Goal: Information Seeking & Learning: Learn about a topic

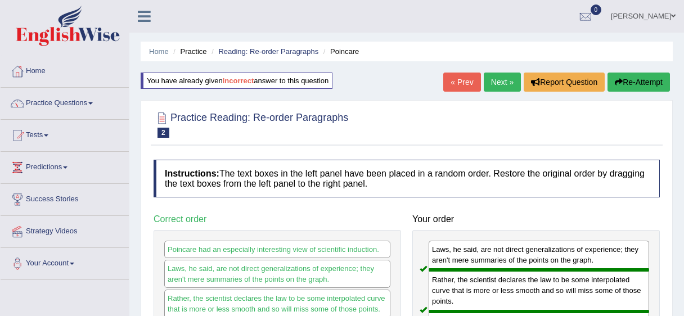
click at [362, 138] on div at bounding box center [407, 124] width 506 height 34
click at [500, 89] on link "Next »" at bounding box center [502, 82] width 37 height 19
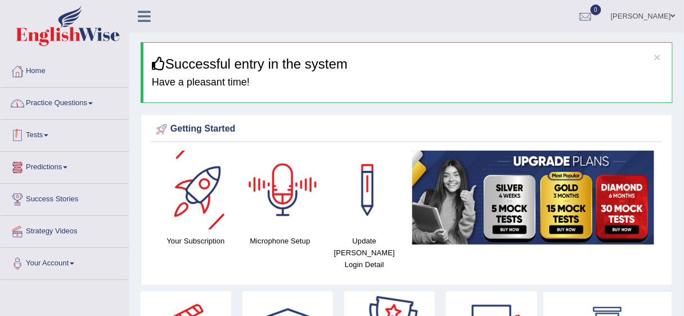
click at [73, 109] on link "Practice Questions" at bounding box center [65, 102] width 128 height 28
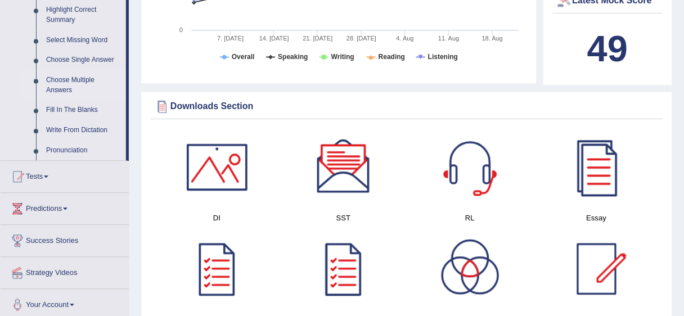
scroll to position [630, 0]
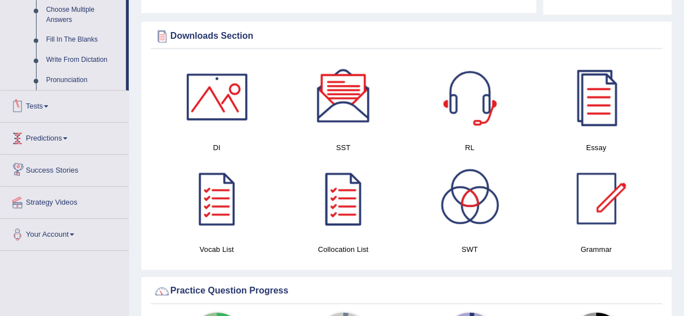
click at [37, 102] on link "Tests" at bounding box center [65, 105] width 128 height 28
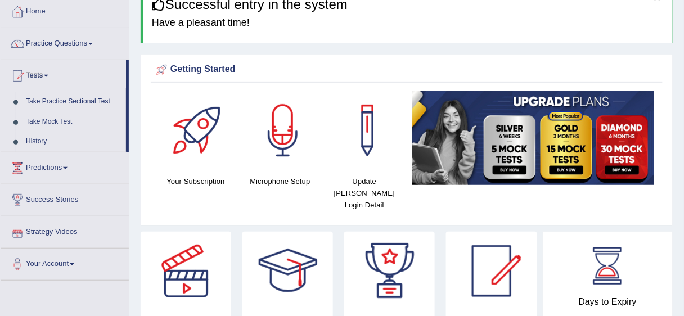
scroll to position [3, 0]
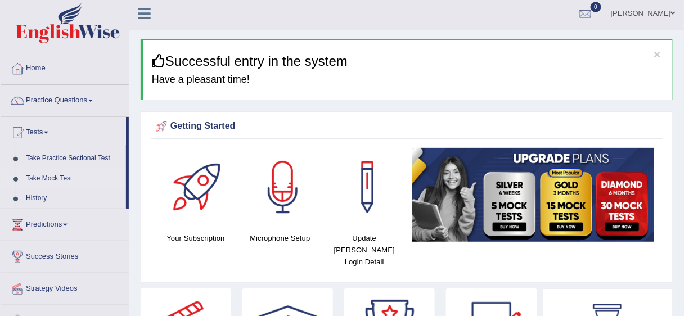
click at [24, 180] on link "Take Mock Test" at bounding box center [73, 179] width 105 height 20
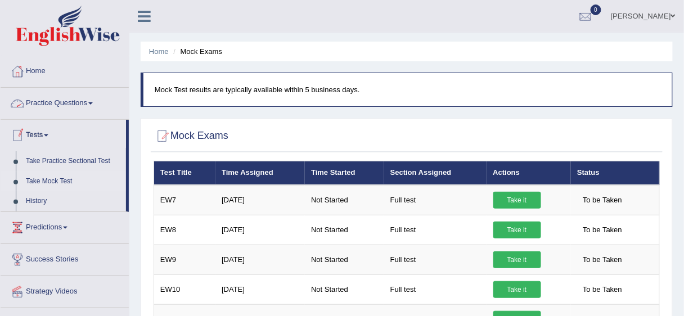
click at [66, 101] on link "Practice Questions" at bounding box center [65, 102] width 128 height 28
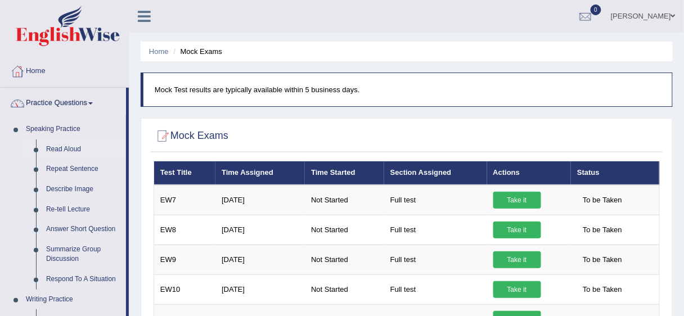
click at [68, 149] on link "Read Aloud" at bounding box center [83, 150] width 85 height 20
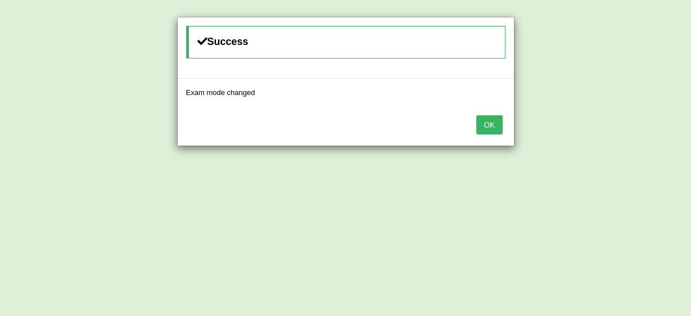
click at [479, 115] on button "OK" at bounding box center [489, 124] width 26 height 19
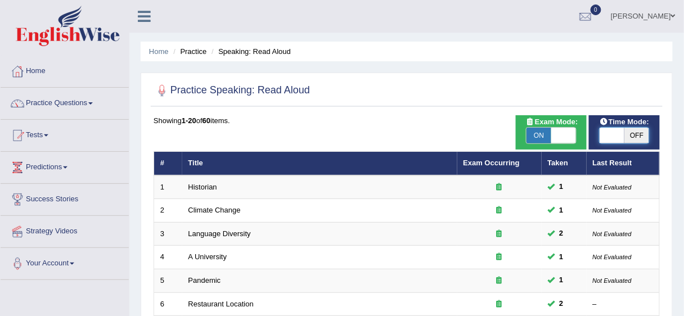
click at [613, 134] on span at bounding box center [612, 136] width 25 height 16
checkbox input "true"
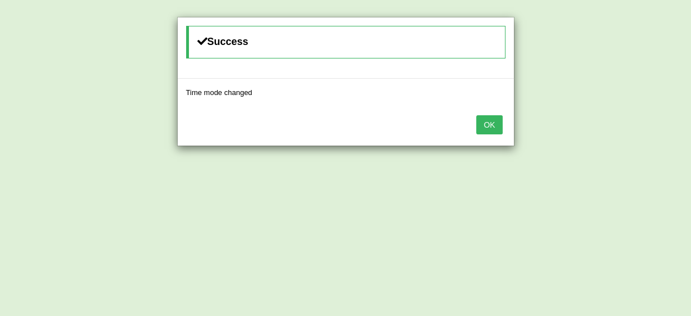
click at [480, 128] on button "OK" at bounding box center [489, 124] width 26 height 19
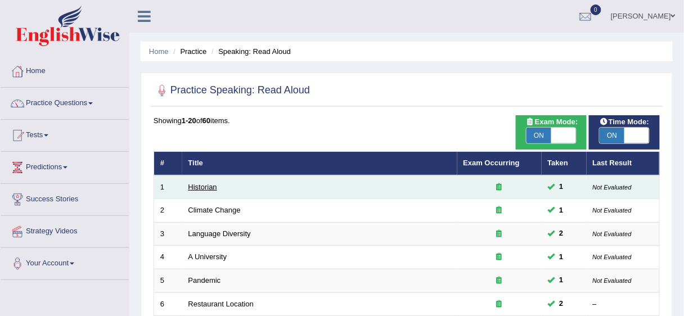
click at [212, 183] on link "Historian" at bounding box center [202, 187] width 29 height 8
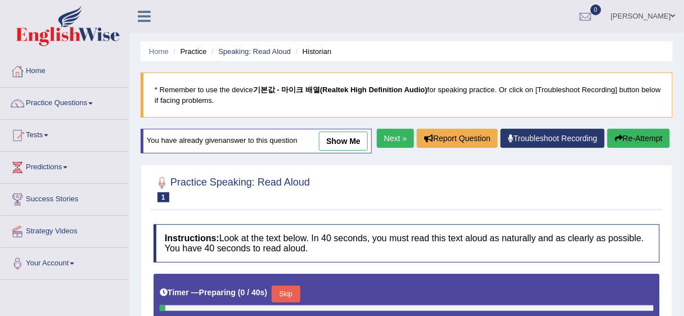
scroll to position [180, 0]
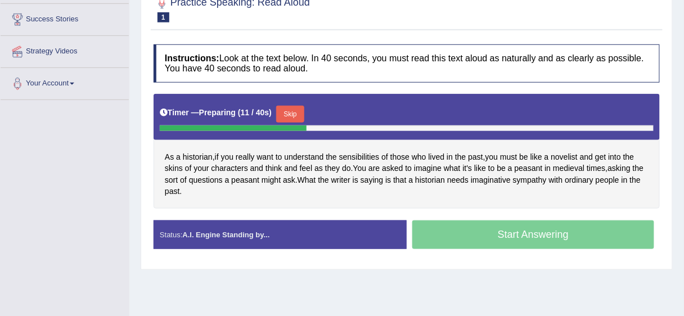
click at [302, 123] on button "Skip" at bounding box center [290, 114] width 28 height 17
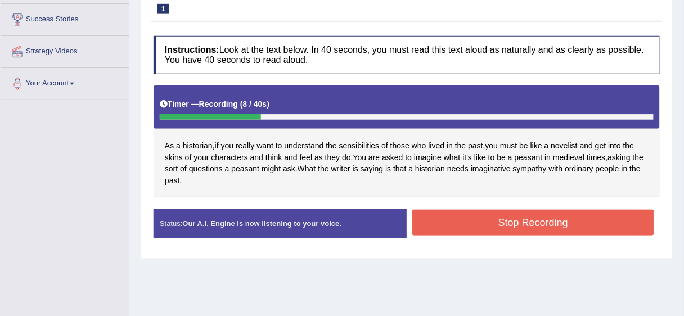
click at [518, 225] on button "Stop Recording" at bounding box center [533, 223] width 242 height 26
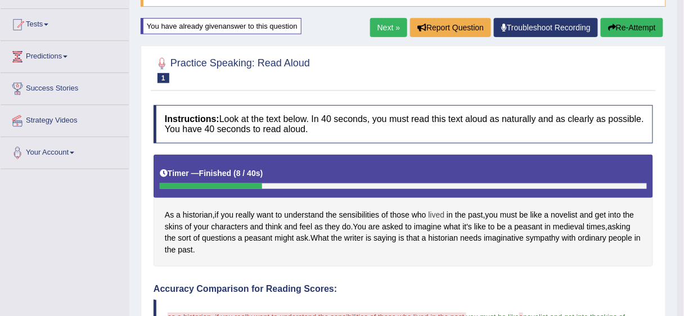
scroll to position [90, 0]
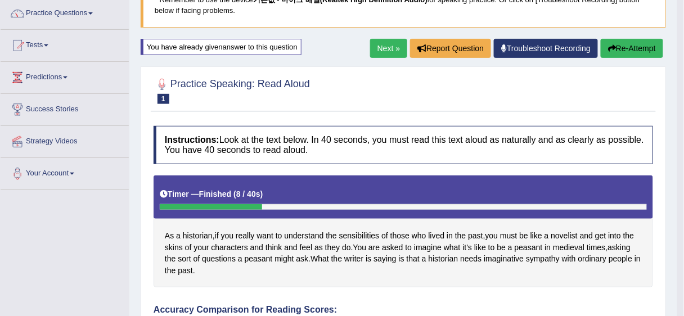
click at [395, 46] on link "Next »" at bounding box center [388, 48] width 37 height 19
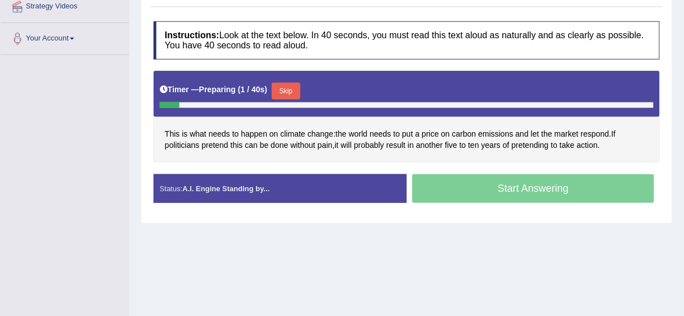
scroll to position [225, 0]
click at [283, 88] on button "Skip" at bounding box center [286, 91] width 28 height 17
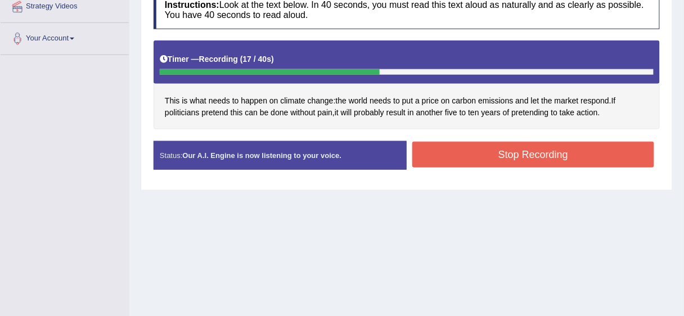
click at [568, 156] on button "Stop Recording" at bounding box center [533, 155] width 242 height 26
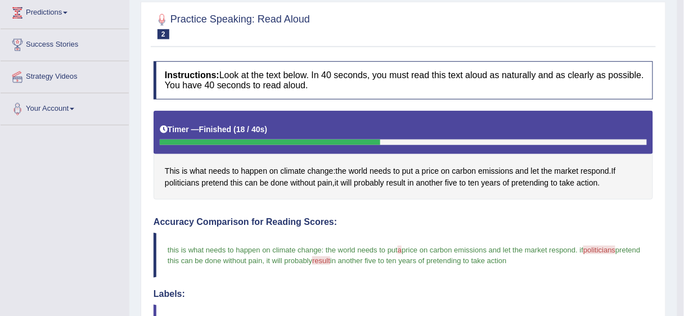
scroll to position [26, 0]
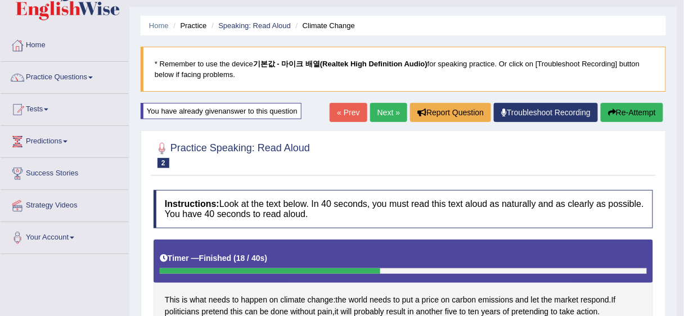
click at [384, 119] on link "Next »" at bounding box center [388, 112] width 37 height 19
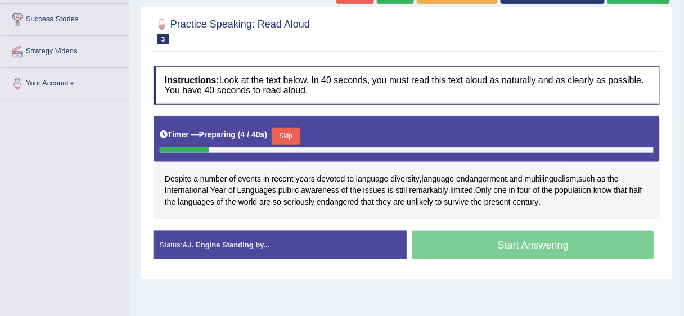
drag, startPoint x: 293, startPoint y: 138, endPoint x: 294, endPoint y: 145, distance: 6.3
click at [294, 145] on div "Timer — Preparing ( 4 / 40s ) Skip" at bounding box center [407, 139] width 506 height 46
click at [295, 140] on button "Skip" at bounding box center [286, 136] width 28 height 17
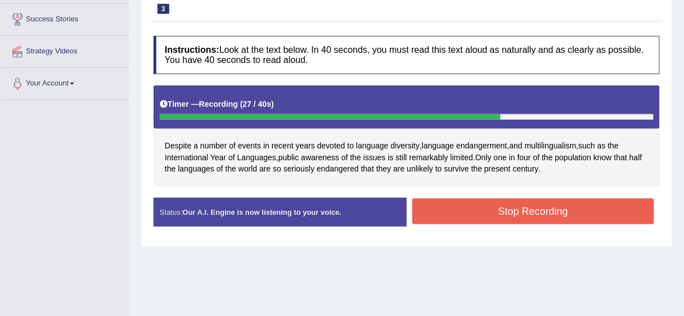
click at [518, 206] on button "Stop Recording" at bounding box center [533, 212] width 242 height 26
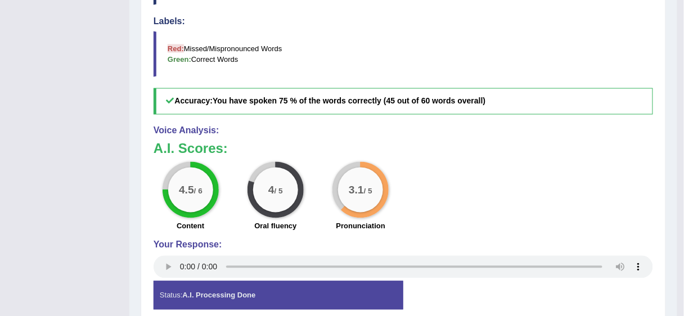
scroll to position [90, 0]
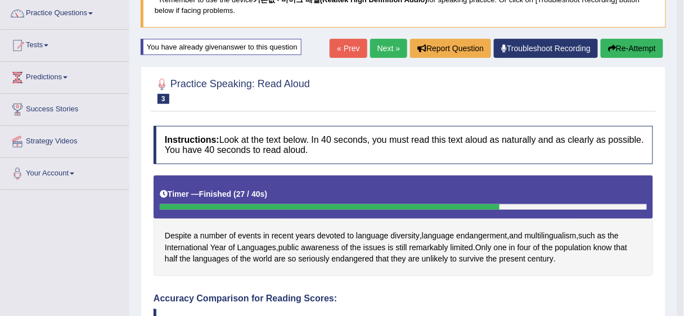
click at [394, 48] on link "Next »" at bounding box center [388, 48] width 37 height 19
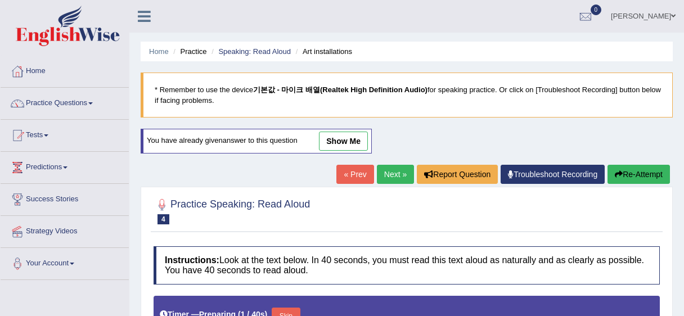
click at [280, 308] on button "Skip" at bounding box center [286, 316] width 28 height 17
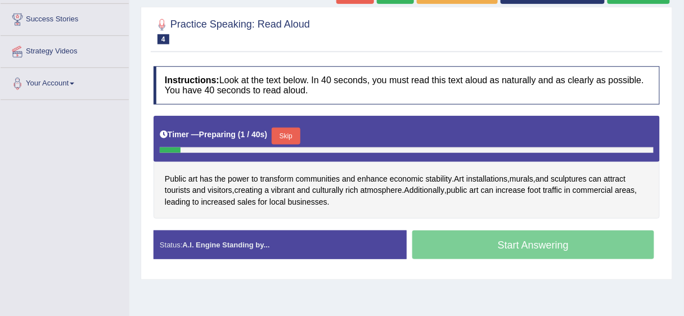
scroll to position [180, 0]
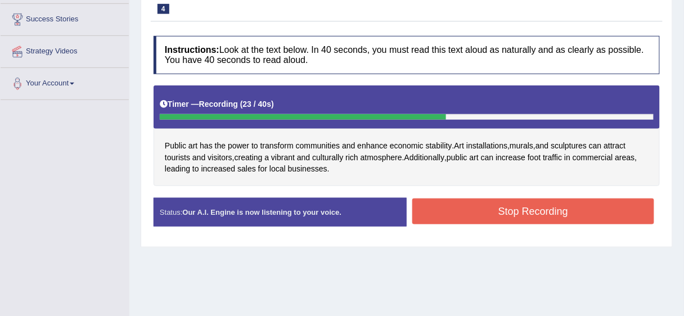
click at [524, 219] on button "Stop Recording" at bounding box center [533, 212] width 242 height 26
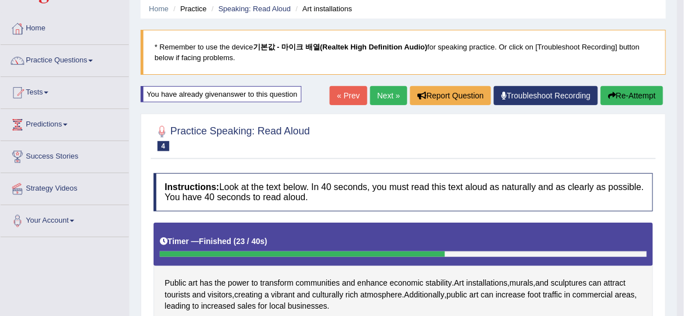
scroll to position [0, 0]
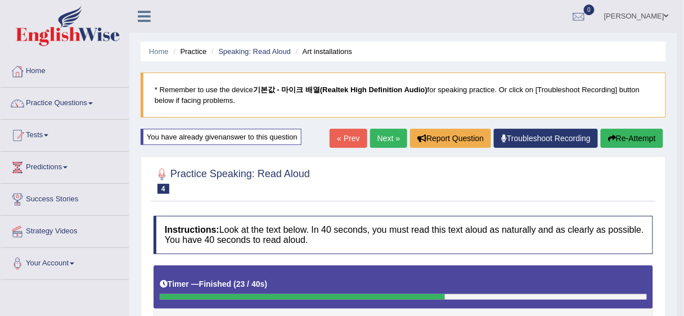
click at [391, 146] on link "Next »" at bounding box center [388, 138] width 37 height 19
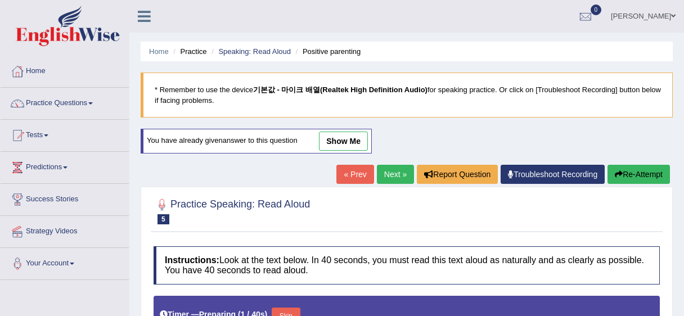
click at [298, 308] on button "Skip" at bounding box center [286, 316] width 28 height 17
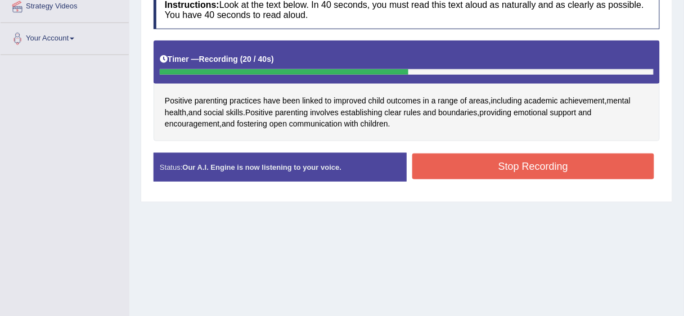
click at [522, 169] on button "Stop Recording" at bounding box center [533, 167] width 242 height 26
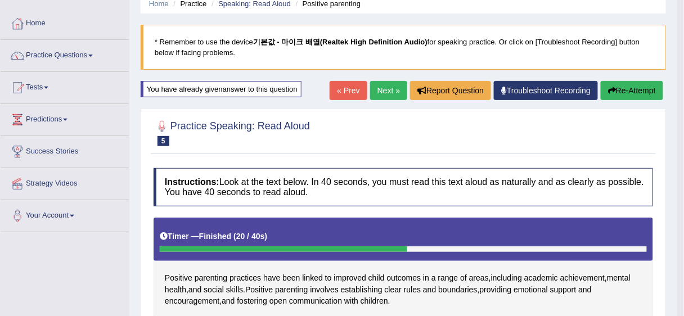
scroll to position [45, 0]
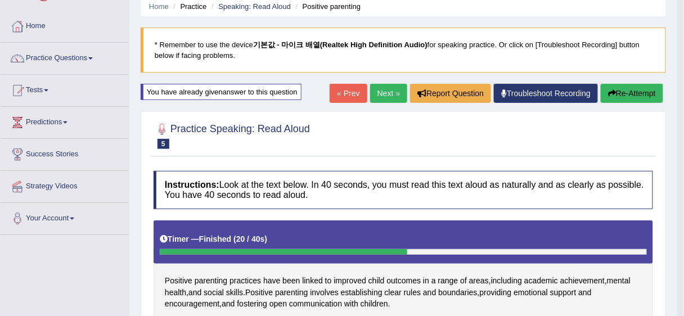
click at [624, 92] on button "Re-Attempt" at bounding box center [632, 93] width 62 height 19
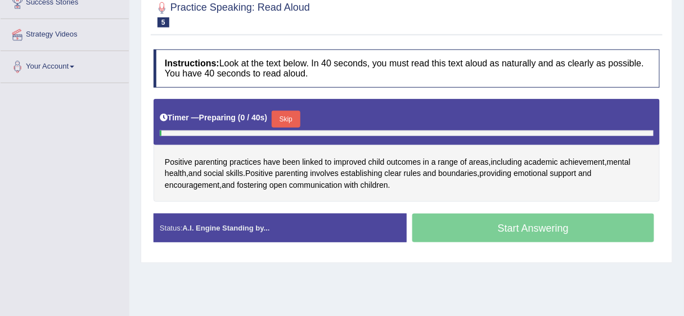
scroll to position [225, 0]
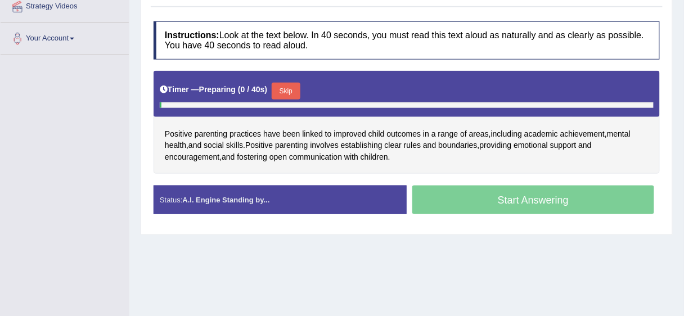
click at [296, 93] on button "Skip" at bounding box center [286, 91] width 28 height 17
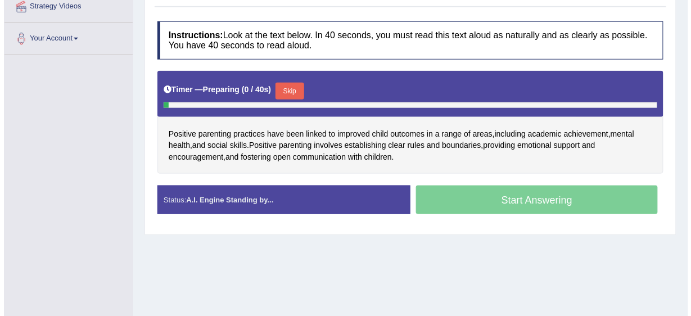
scroll to position [0, 0]
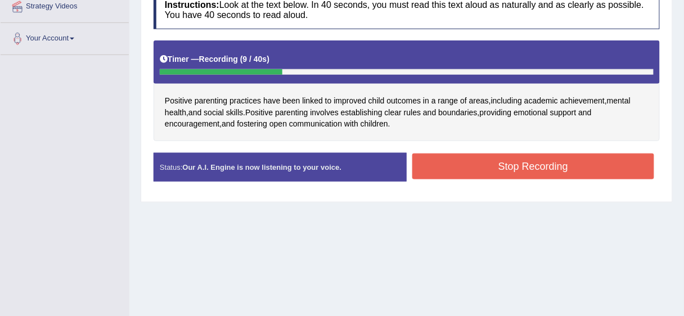
click at [478, 161] on button "Stop Recording" at bounding box center [533, 167] width 242 height 26
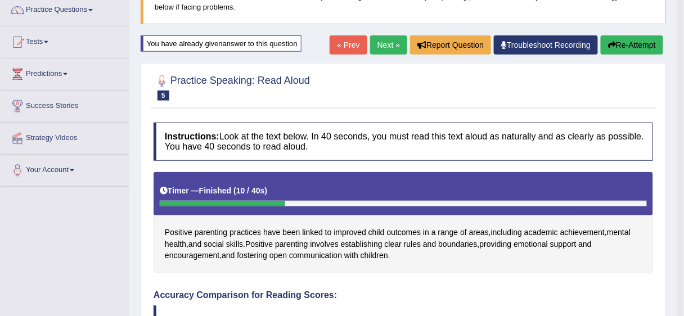
scroll to position [3, 0]
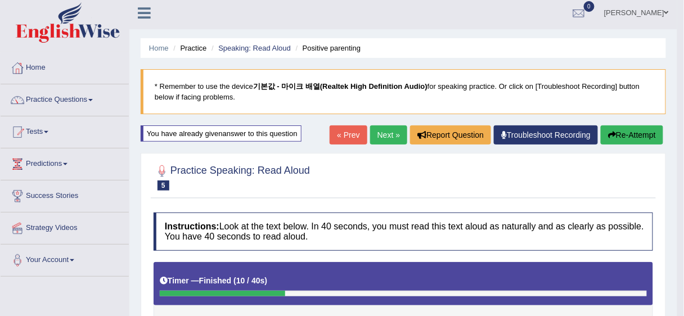
click at [390, 140] on link "Next »" at bounding box center [388, 134] width 37 height 19
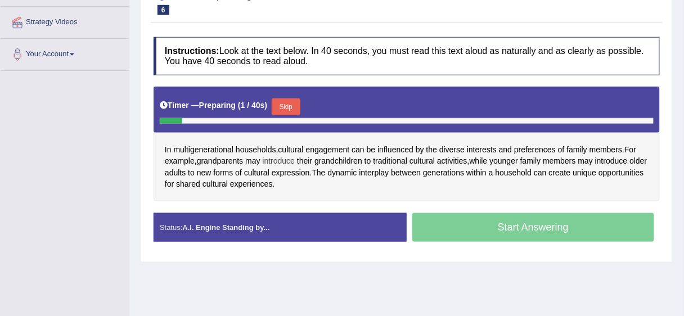
scroll to position [225, 0]
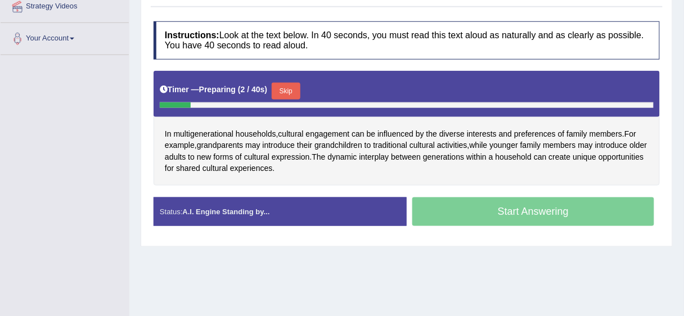
click at [285, 92] on button "Skip" at bounding box center [286, 91] width 28 height 17
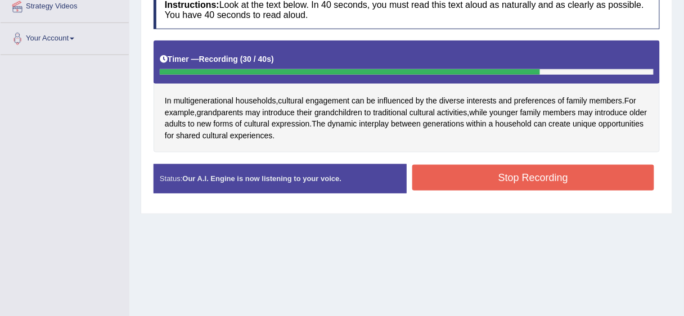
click at [524, 178] on button "Stop Recording" at bounding box center [533, 178] width 242 height 26
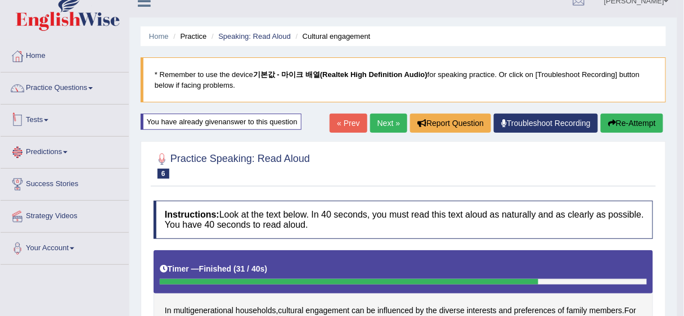
scroll to position [0, 0]
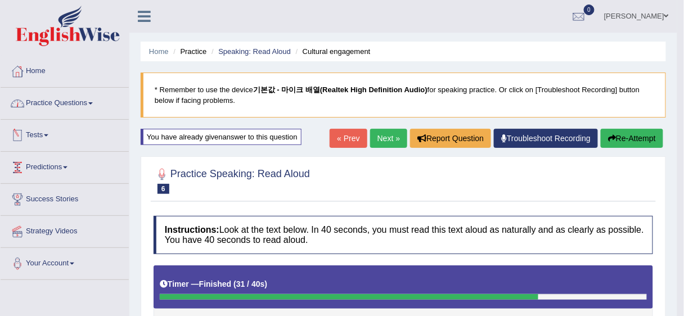
click at [78, 107] on link "Practice Questions" at bounding box center [65, 102] width 128 height 28
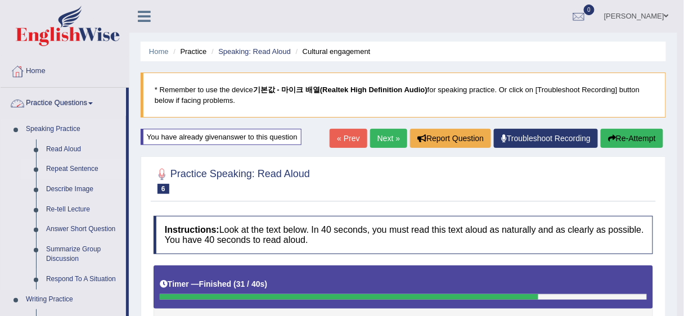
click at [79, 172] on link "Repeat Sentence" at bounding box center [83, 169] width 85 height 20
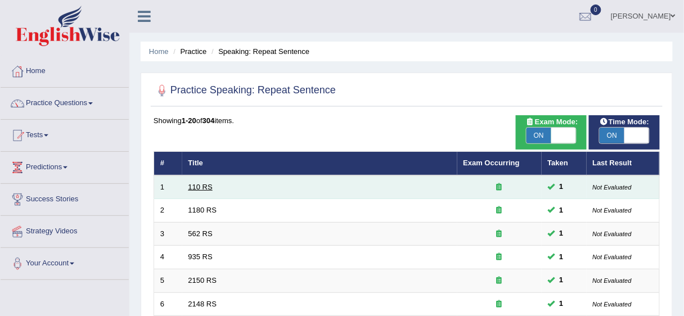
click at [193, 185] on link "110 RS" at bounding box center [200, 187] width 24 height 8
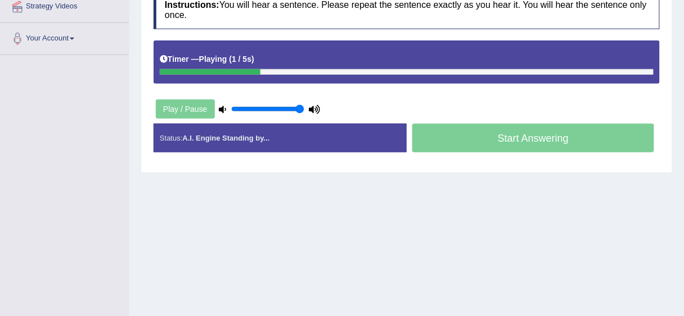
scroll to position [180, 0]
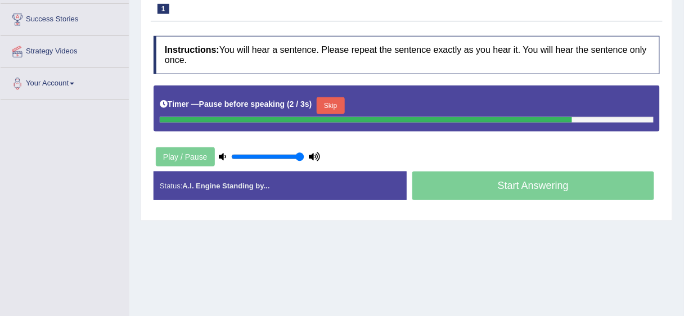
drag, startPoint x: 460, startPoint y: 257, endPoint x: 516, endPoint y: 241, distance: 58.3
click at [460, 255] on div "Home Practice Speaking: Repeat Sentence 110 RS * Remember to use the device 기본값…" at bounding box center [406, 101] width 555 height 563
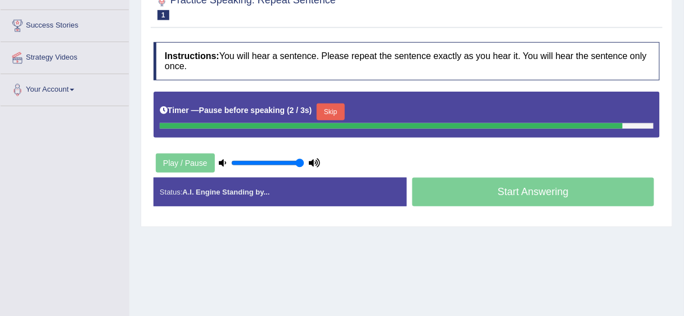
scroll to position [90, 0]
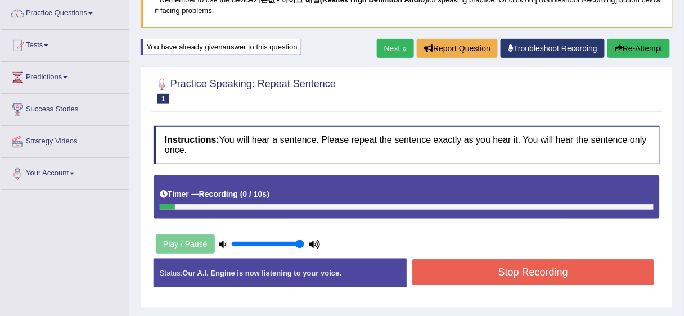
click at [640, 34] on div "Home Practice Speaking: Repeat Sentence 110 RS * Remember to use the device 기본값…" at bounding box center [406, 191] width 555 height 563
click at [641, 51] on button "Re-Attempt" at bounding box center [639, 48] width 62 height 19
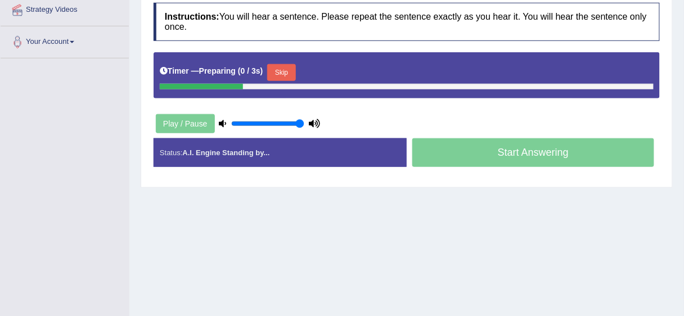
scroll to position [229, 0]
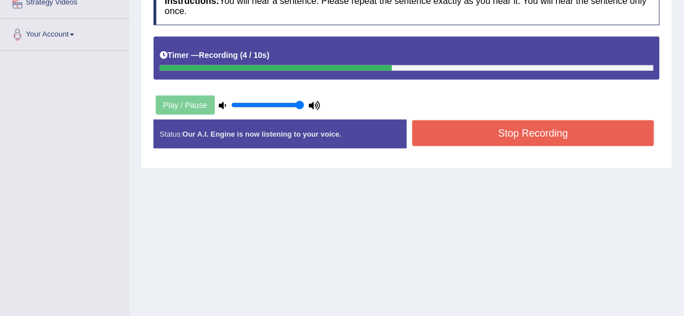
click at [506, 140] on button "Stop Recording" at bounding box center [533, 133] width 242 height 26
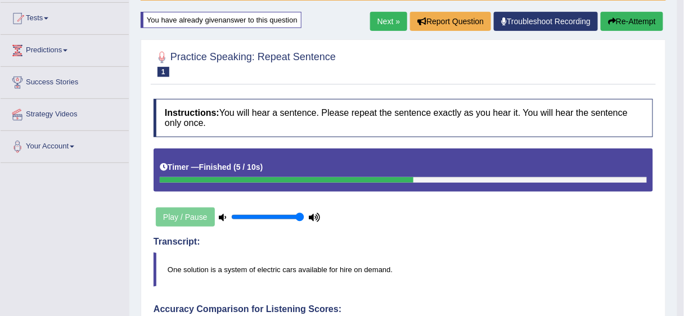
scroll to position [64, 0]
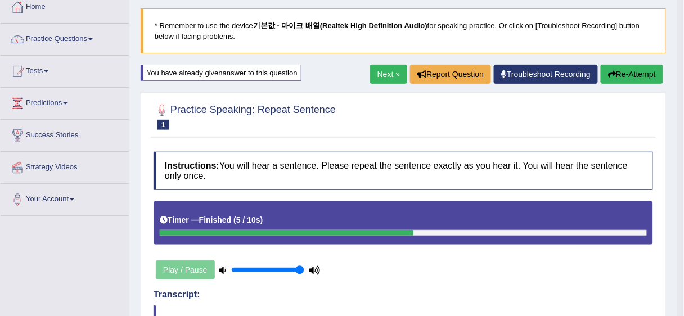
click at [393, 81] on link "Next »" at bounding box center [388, 74] width 37 height 19
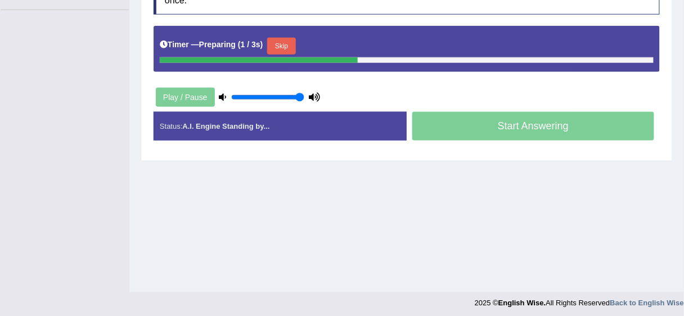
scroll to position [180, 0]
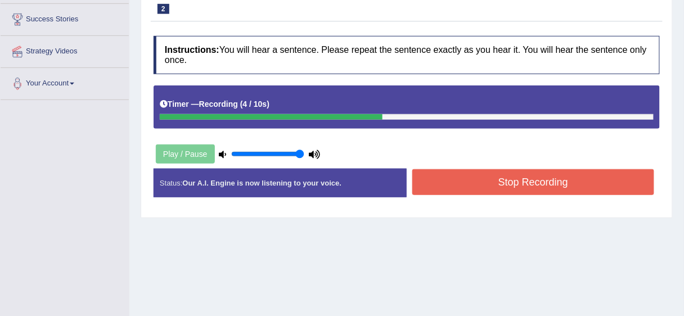
click at [449, 174] on button "Stop Recording" at bounding box center [533, 182] width 242 height 26
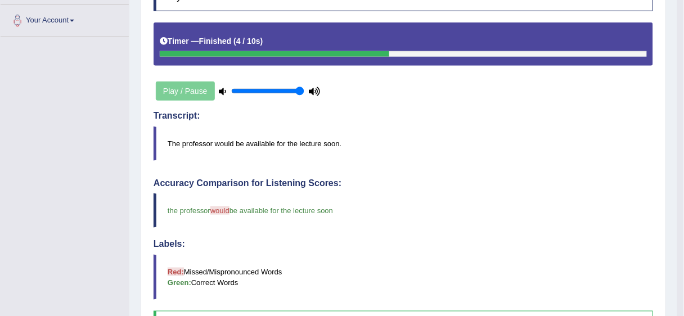
scroll to position [90, 0]
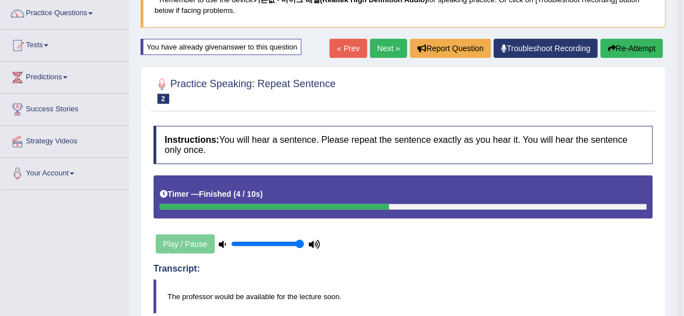
click at [395, 48] on link "Next »" at bounding box center [388, 48] width 37 height 19
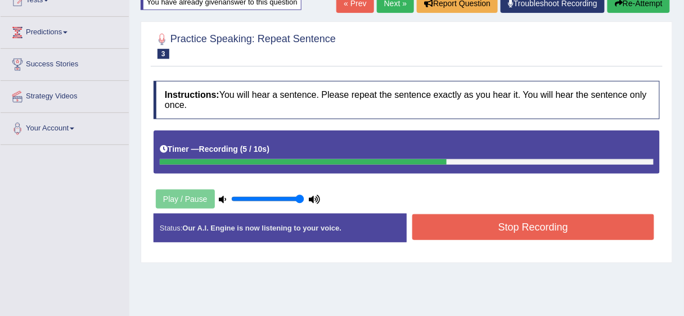
click at [478, 224] on button "Stop Recording" at bounding box center [533, 227] width 242 height 26
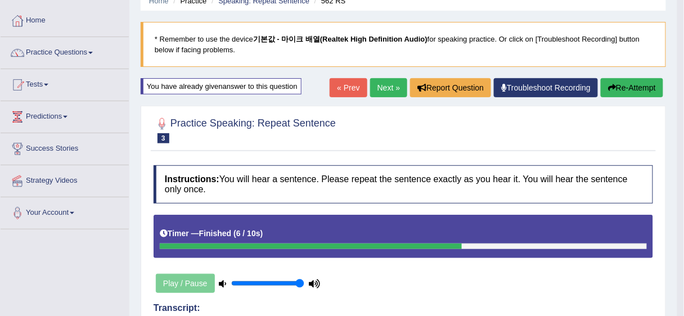
scroll to position [45, 0]
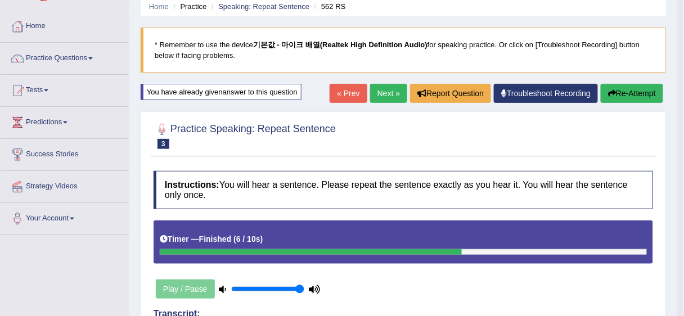
click at [370, 101] on link "Next »" at bounding box center [388, 93] width 37 height 19
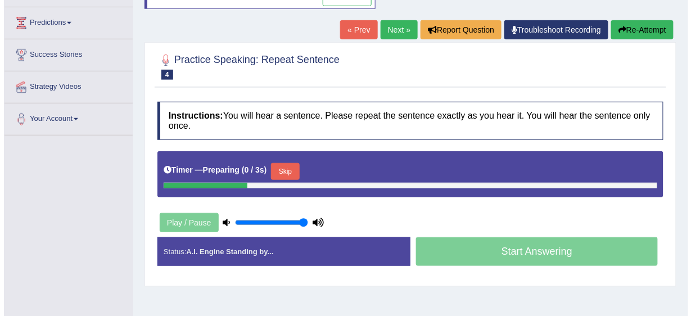
scroll to position [135, 0]
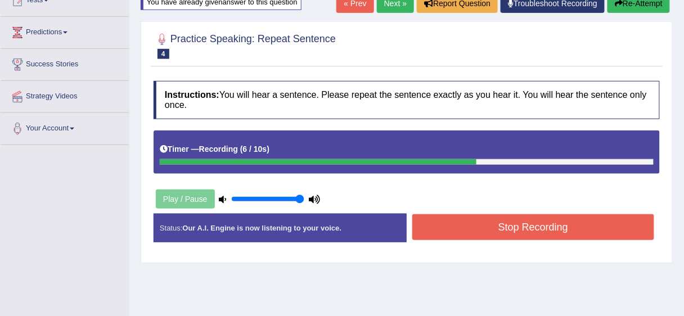
click at [483, 225] on button "Stop Recording" at bounding box center [533, 227] width 242 height 26
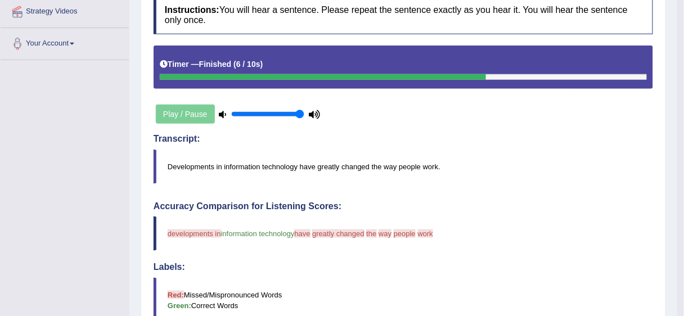
scroll to position [45, 0]
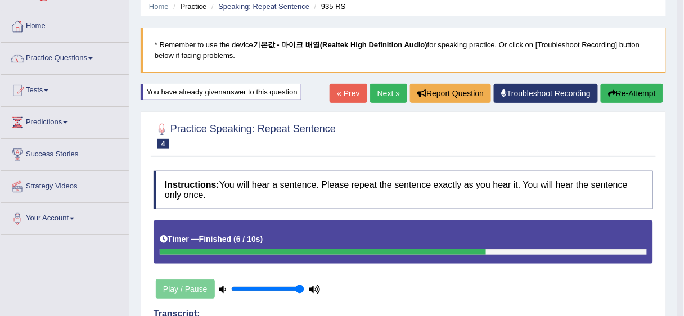
click at [386, 100] on link "Next »" at bounding box center [388, 93] width 37 height 19
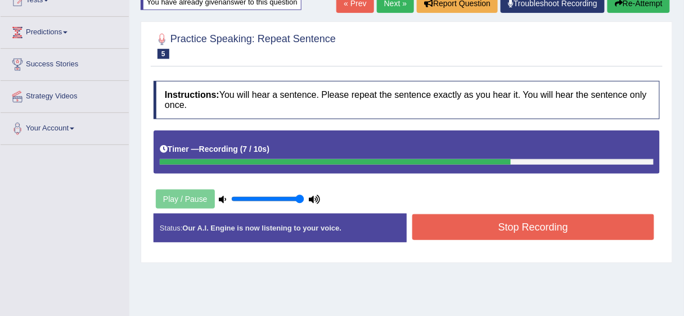
click at [500, 222] on button "Stop Recording" at bounding box center [533, 227] width 242 height 26
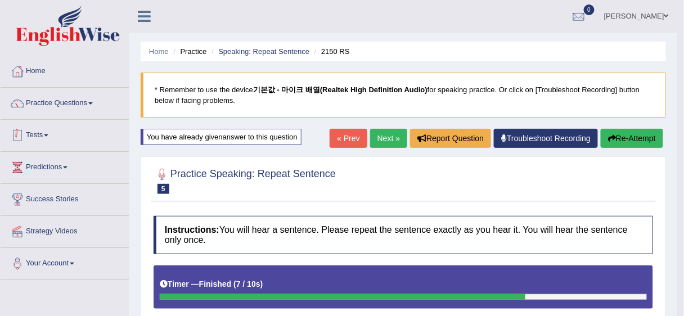
click at [82, 97] on link "Practice Questions" at bounding box center [65, 102] width 128 height 28
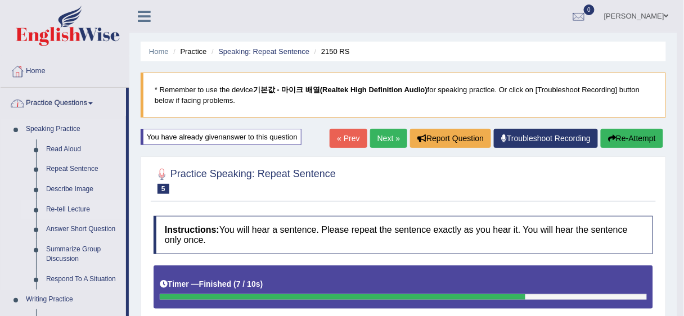
click at [73, 205] on link "Re-tell Lecture" at bounding box center [83, 210] width 85 height 20
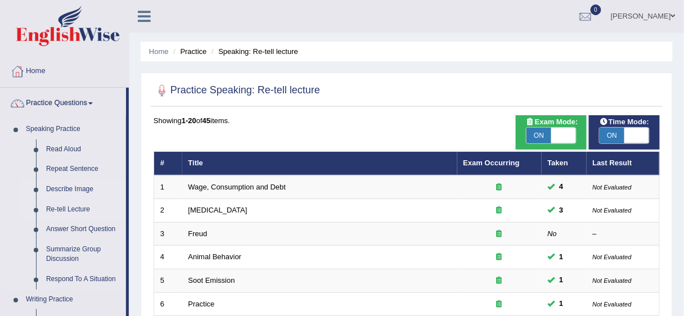
click at [70, 192] on link "Describe Image" at bounding box center [83, 189] width 85 height 20
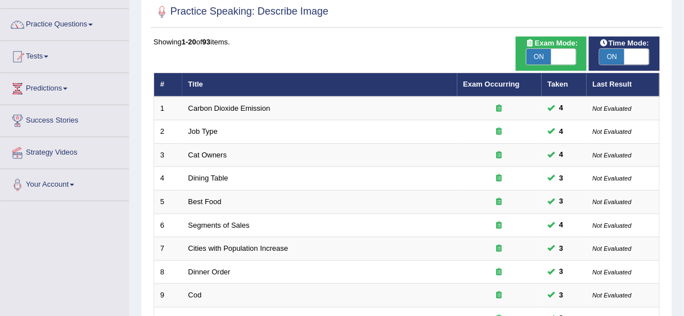
scroll to position [405, 0]
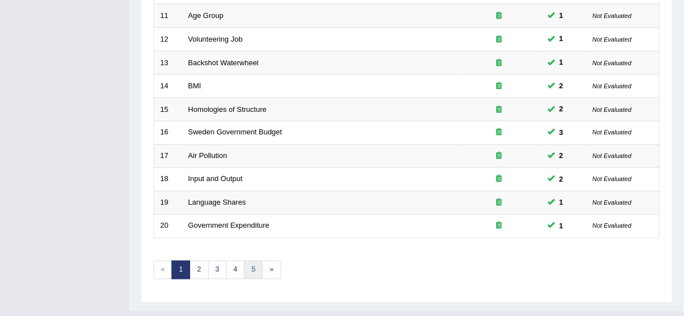
click at [258, 268] on link "5" at bounding box center [253, 270] width 19 height 19
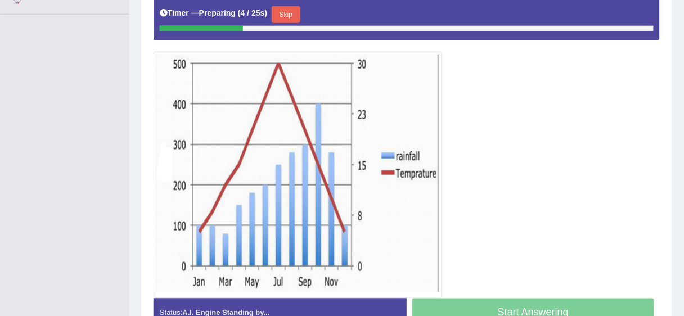
scroll to position [270, 0]
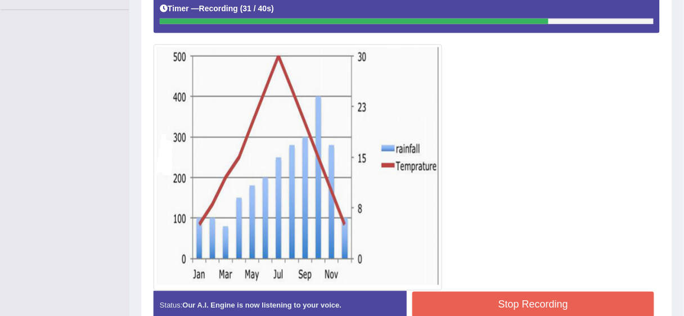
click at [501, 298] on button "Stop Recording" at bounding box center [533, 305] width 242 height 26
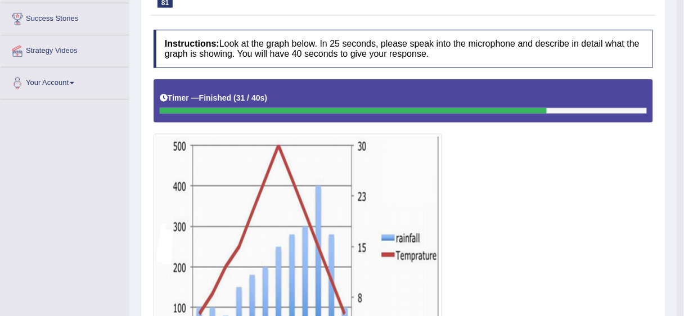
scroll to position [78, 0]
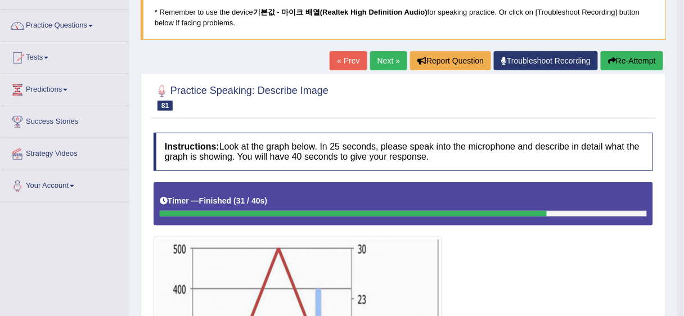
click at [375, 62] on link "Next »" at bounding box center [388, 60] width 37 height 19
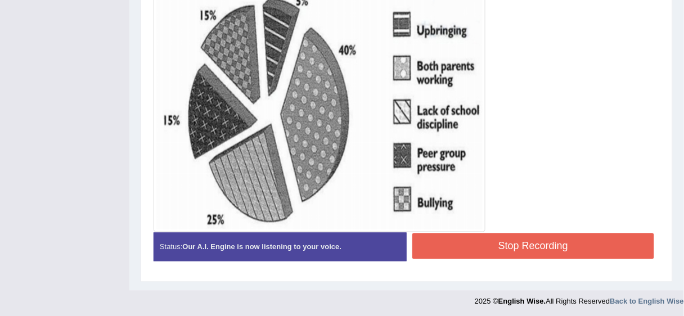
scroll to position [347, 0]
click at [512, 244] on button "Stop Recording" at bounding box center [533, 246] width 242 height 26
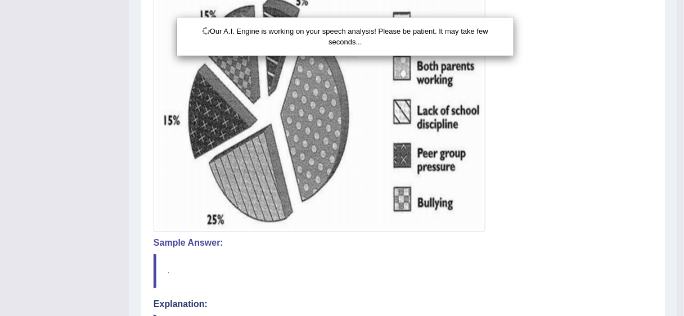
click at [515, 210] on div "Our A.I. Engine is working on your speech analysis! Please be patient. It may t…" at bounding box center [342, 158] width 684 height 316
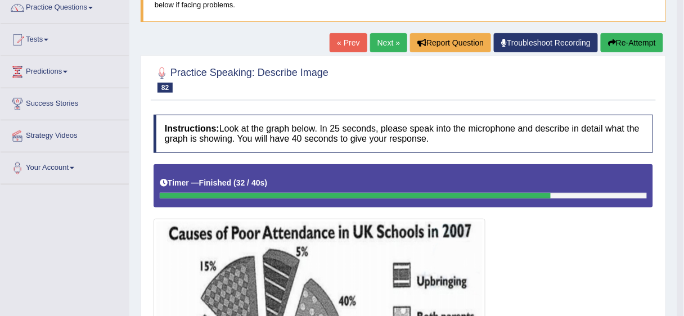
scroll to position [6, 0]
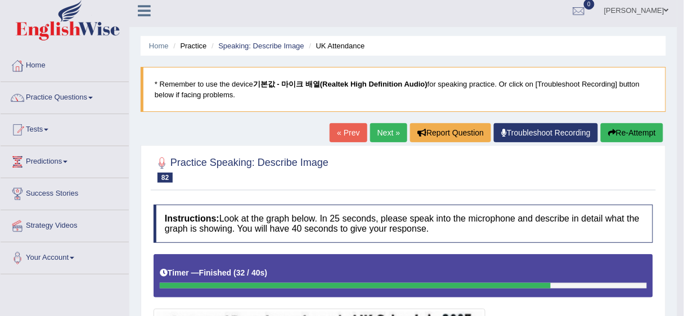
click at [391, 134] on link "Next »" at bounding box center [388, 132] width 37 height 19
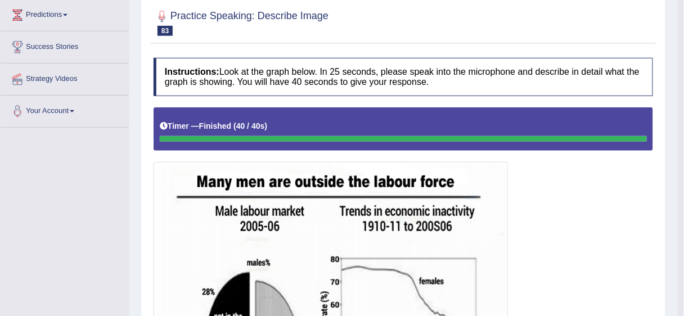
scroll to position [120, 0]
